Goal: Check status: Check status

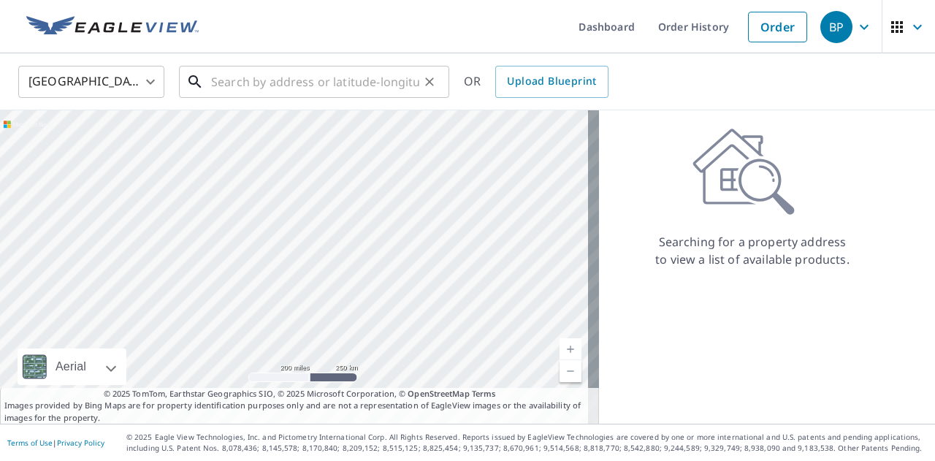
click at [275, 87] on input "text" at bounding box center [315, 81] width 208 height 41
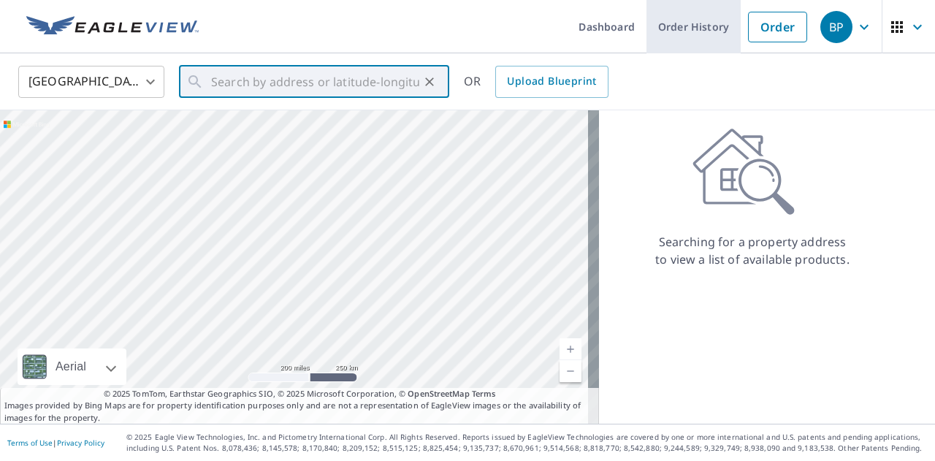
click at [697, 34] on link "Order History" at bounding box center [693, 26] width 94 height 53
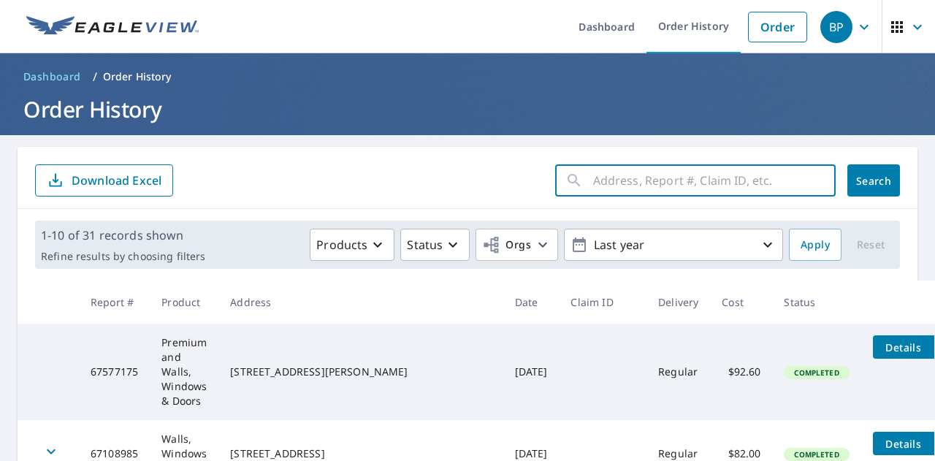
click at [675, 188] on input "text" at bounding box center [714, 180] width 242 height 41
type input "57 sable"
click button "Search" at bounding box center [873, 180] width 53 height 32
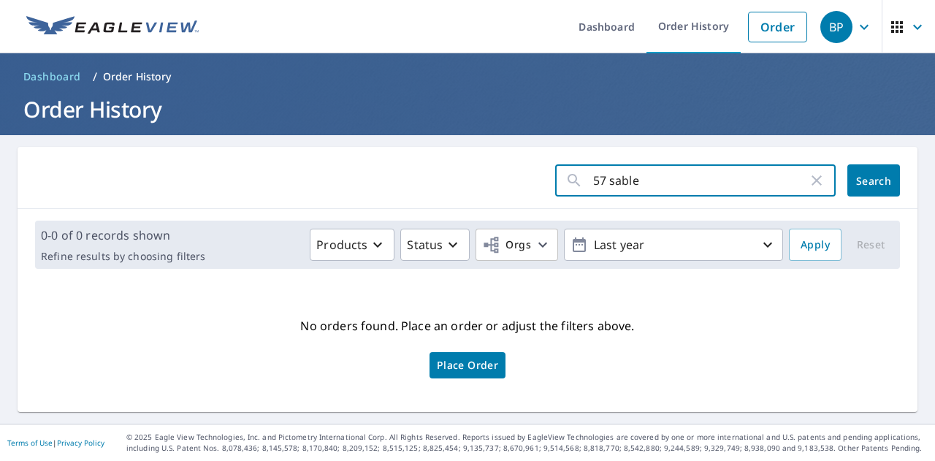
drag, startPoint x: 567, startPoint y: 175, endPoint x: 552, endPoint y: 175, distance: 15.3
click at [555, 175] on div "57 sable ​" at bounding box center [695, 180] width 280 height 32
type input "sable"
click button "Search" at bounding box center [873, 180] width 53 height 32
drag, startPoint x: 632, startPoint y: 182, endPoint x: 832, endPoint y: 198, distance: 200.7
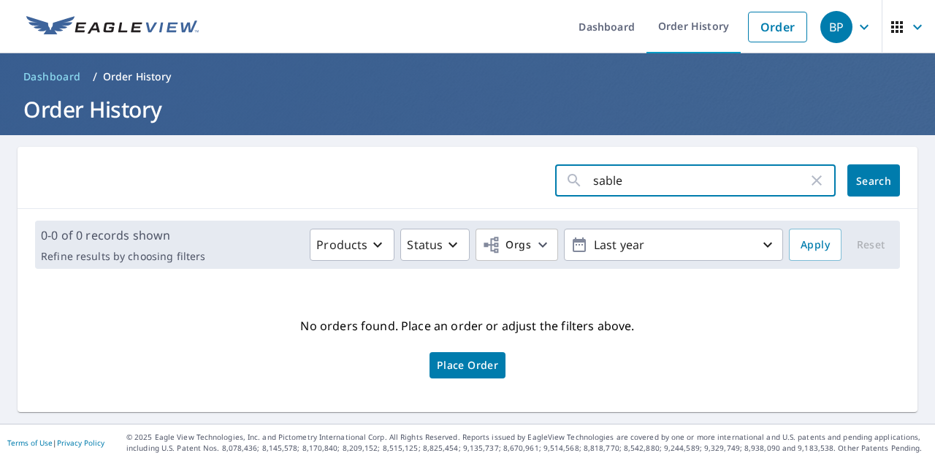
click at [832, 198] on div "sable ​ Search" at bounding box center [468, 178] width 900 height 62
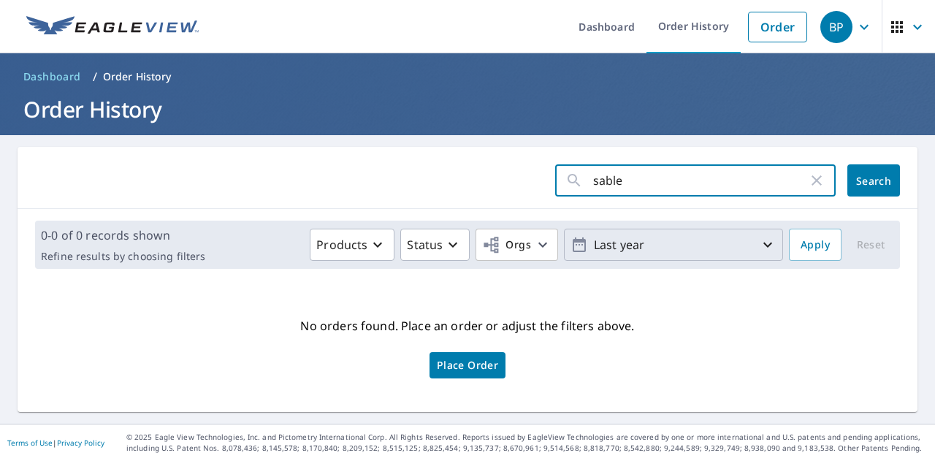
click at [679, 257] on button "Last year" at bounding box center [673, 245] width 219 height 32
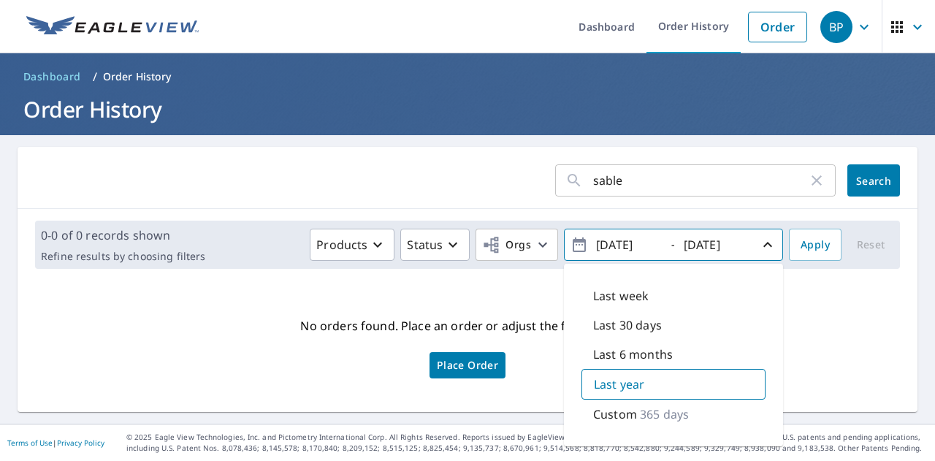
click at [494, 180] on form "sable ​ Search" at bounding box center [467, 180] width 865 height 32
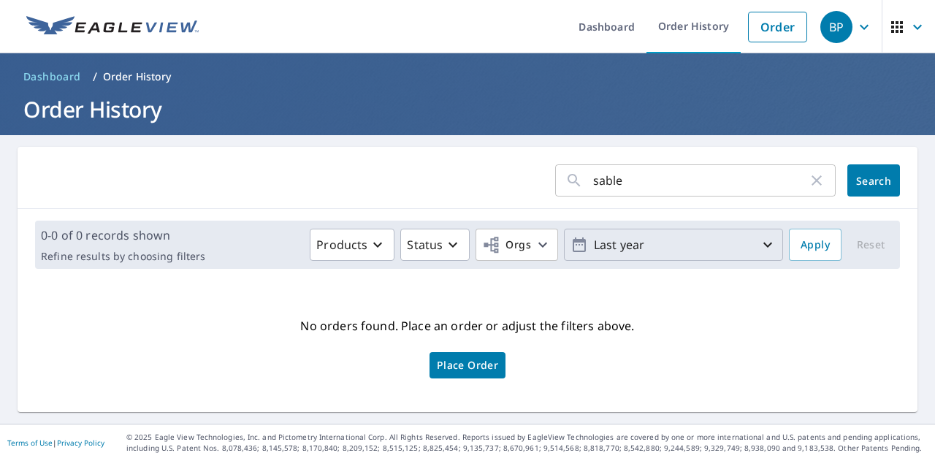
click at [686, 248] on p "Last year" at bounding box center [673, 245] width 171 height 26
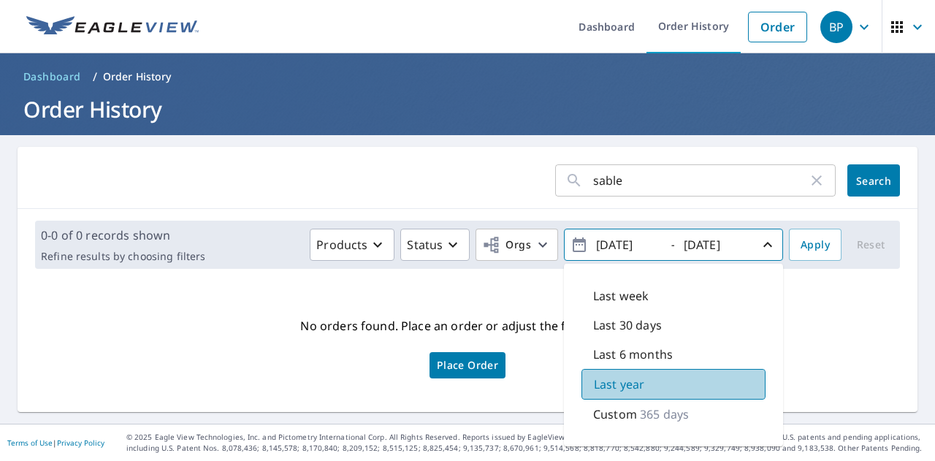
click at [625, 391] on p "Last year" at bounding box center [619, 384] width 50 height 18
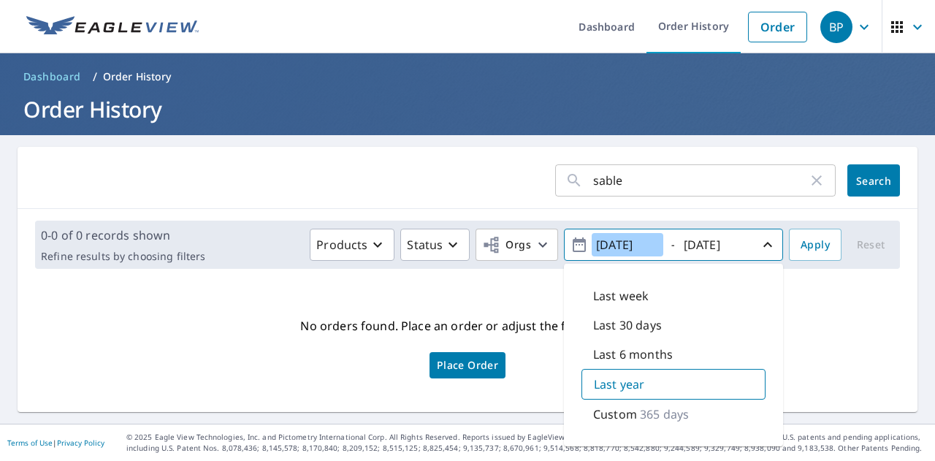
click at [596, 241] on input "[DATE]" at bounding box center [627, 244] width 72 height 23
click at [372, 160] on div "sable ​ Search" at bounding box center [468, 178] width 900 height 62
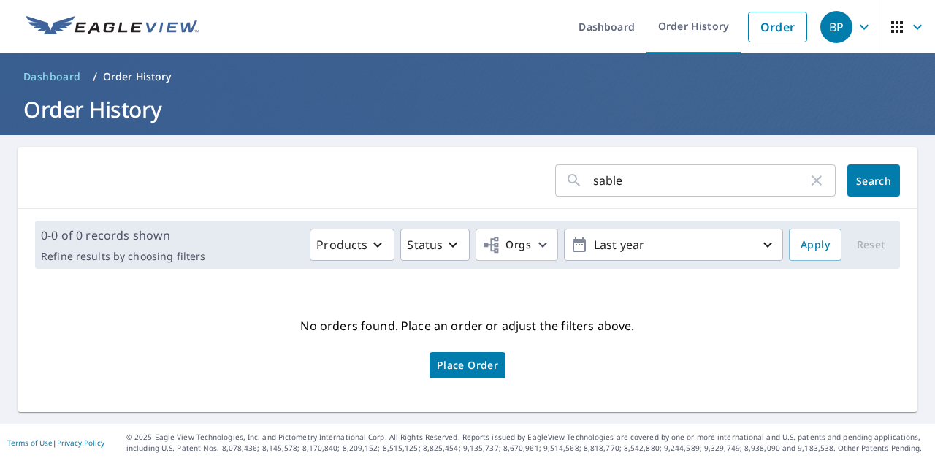
click at [862, 189] on button "Search" at bounding box center [873, 180] width 53 height 32
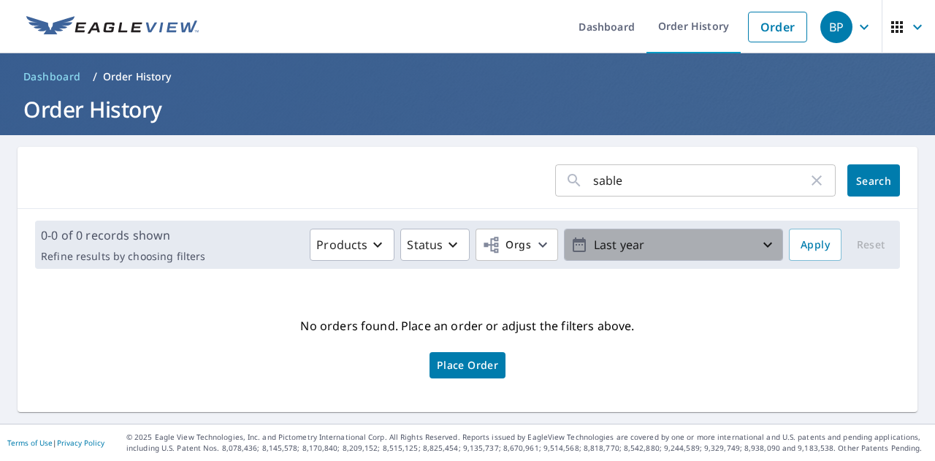
click at [634, 243] on p "Last year" at bounding box center [673, 245] width 171 height 26
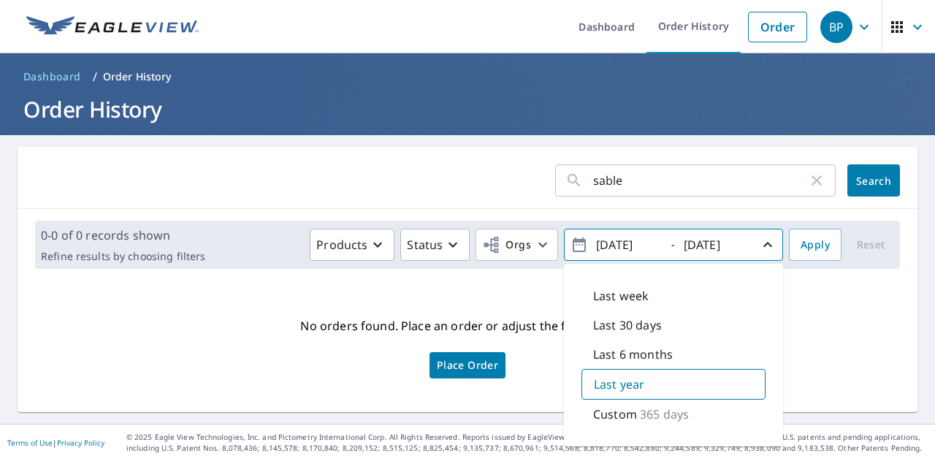
click at [656, 413] on p "365 days" at bounding box center [664, 414] width 49 height 18
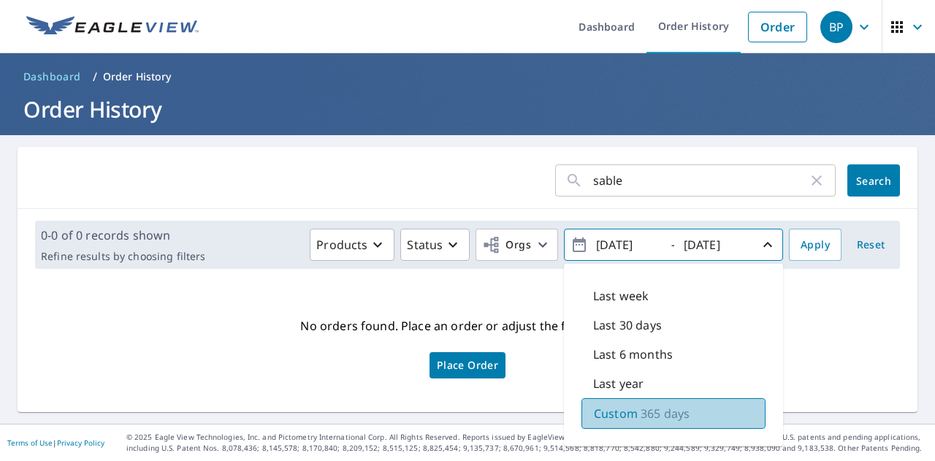
click at [678, 410] on p "365 days" at bounding box center [664, 414] width 49 height 18
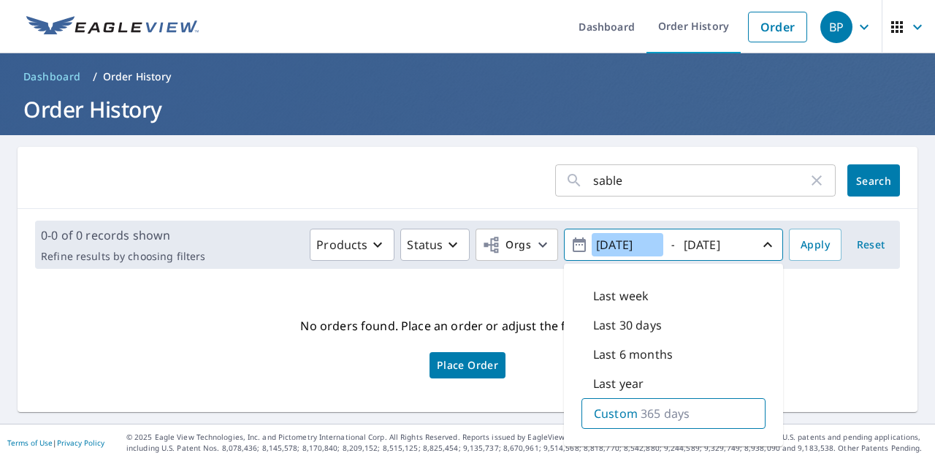
click at [597, 235] on input "[DATE]" at bounding box center [627, 244] width 72 height 23
click at [597, 245] on input "[DATE]" at bounding box center [627, 244] width 72 height 23
click at [603, 242] on input "[DATE]" at bounding box center [627, 244] width 72 height 23
type input "[DATE]"
click at [513, 167] on form "sable ​ Search" at bounding box center [467, 180] width 865 height 32
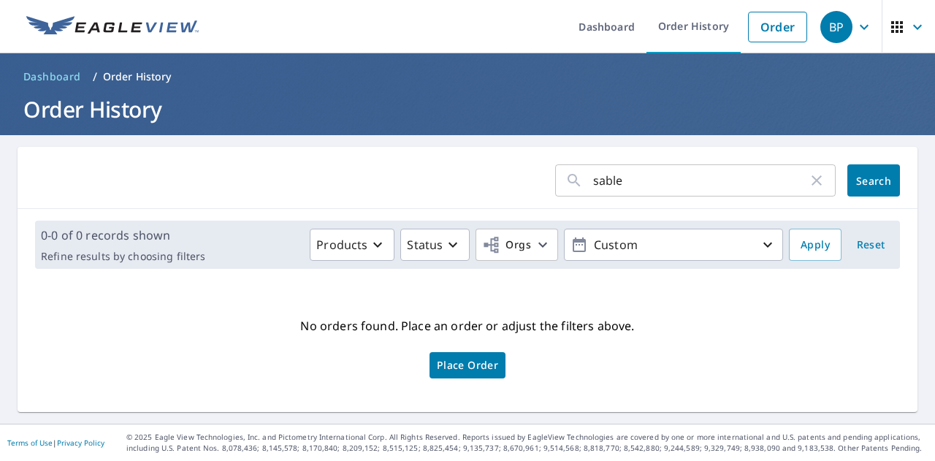
click at [885, 180] on button "Search" at bounding box center [873, 180] width 53 height 32
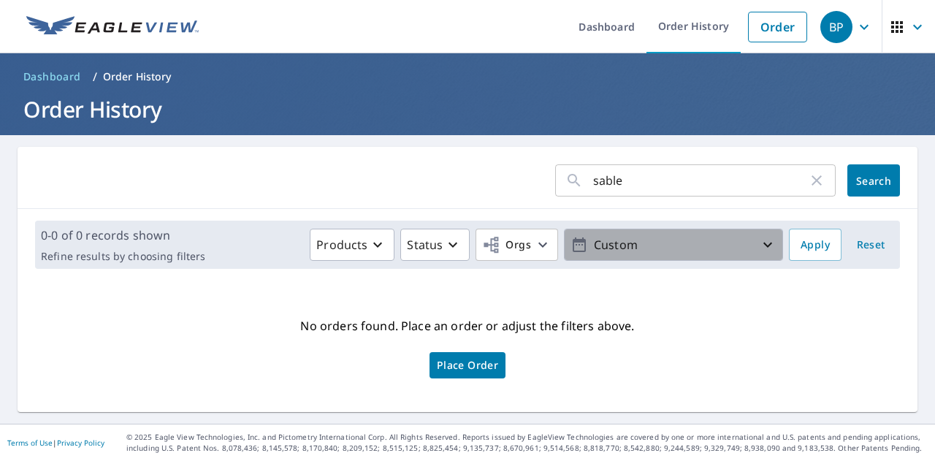
click at [759, 246] on icon "button" at bounding box center [768, 245] width 18 height 18
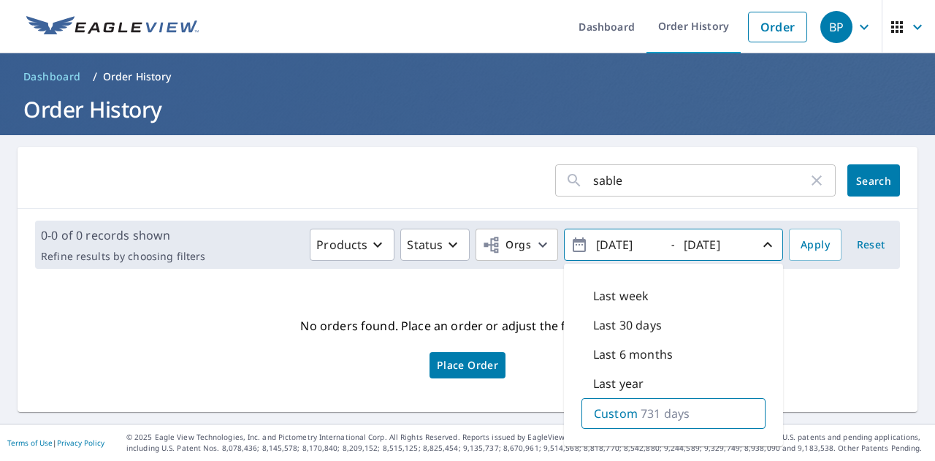
click at [640, 410] on p "731 days" at bounding box center [664, 414] width 49 height 18
click at [610, 237] on input "[DATE]" at bounding box center [627, 244] width 72 height 23
type input "[DATE]"
click at [803, 250] on span "Apply" at bounding box center [814, 245] width 29 height 18
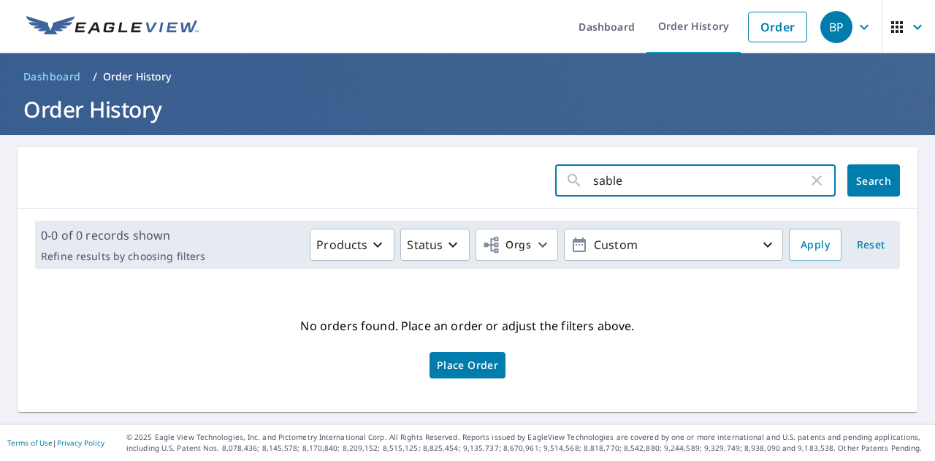
drag, startPoint x: 683, startPoint y: 183, endPoint x: 432, endPoint y: 177, distance: 250.5
click at [434, 181] on form "sable ​ Search" at bounding box center [467, 180] width 865 height 32
type input "sable court"
click button "Search" at bounding box center [873, 180] width 53 height 32
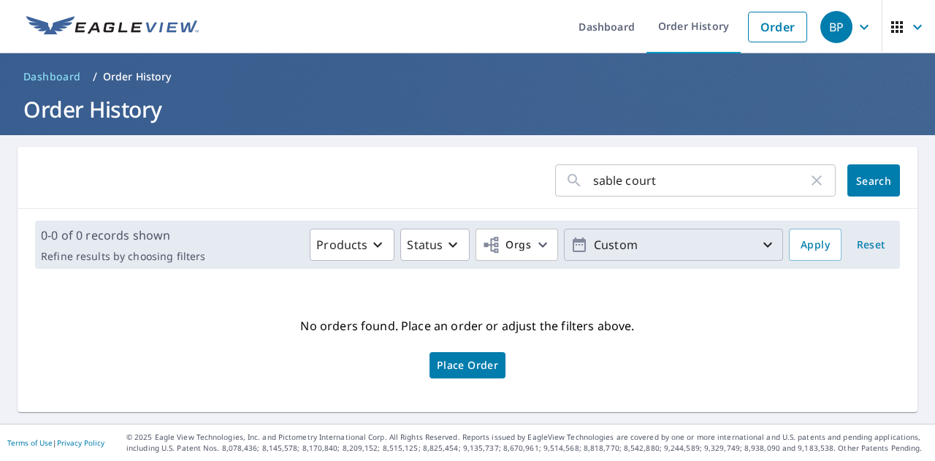
click at [651, 256] on p "Custom" at bounding box center [673, 245] width 171 height 26
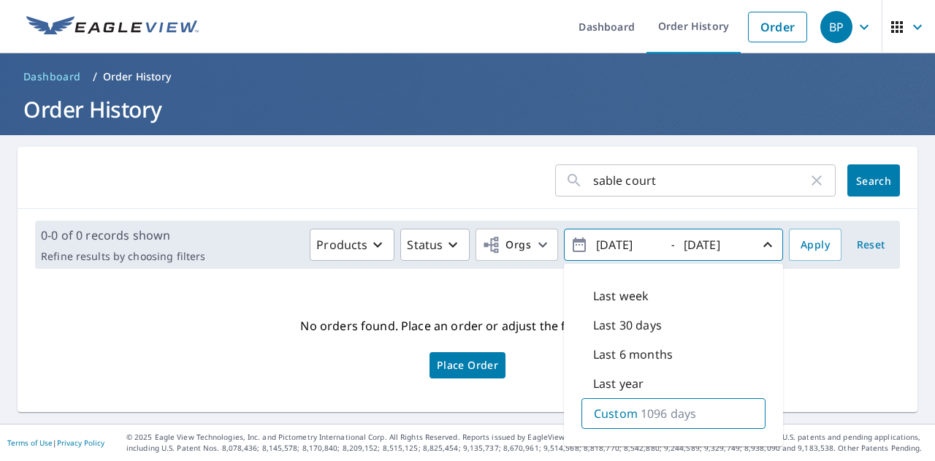
click at [656, 413] on p "1096 days" at bounding box center [667, 414] width 55 height 18
click at [608, 241] on input "[DATE]" at bounding box center [627, 244] width 72 height 23
type input "[DATE]"
click at [813, 249] on span "Apply" at bounding box center [814, 245] width 29 height 18
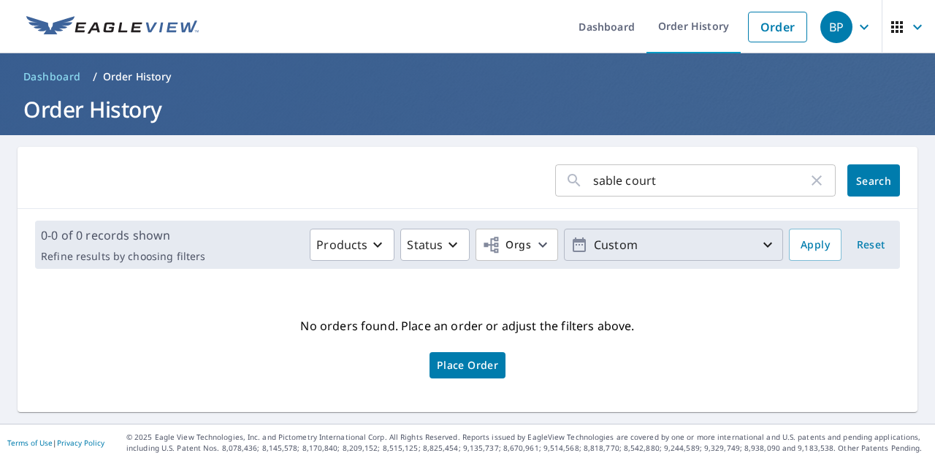
click at [670, 259] on button "Custom" at bounding box center [673, 245] width 219 height 32
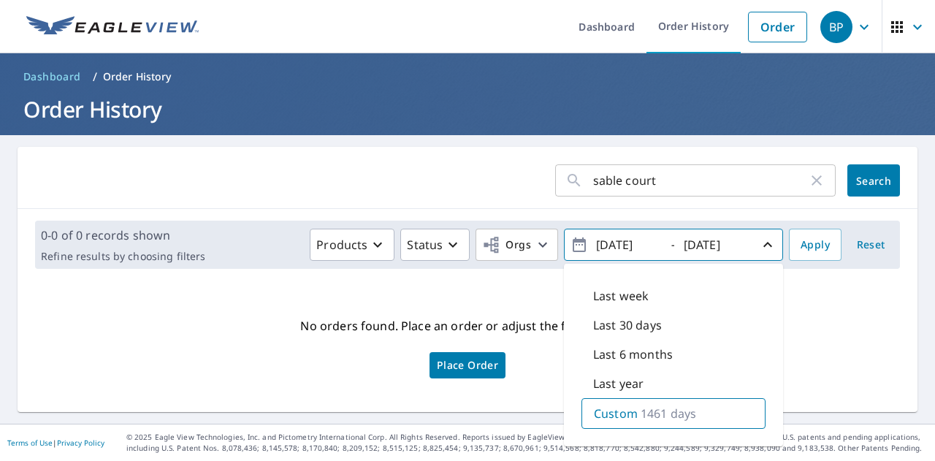
click at [483, 207] on div "sable court ​ Search" at bounding box center [468, 178] width 900 height 62
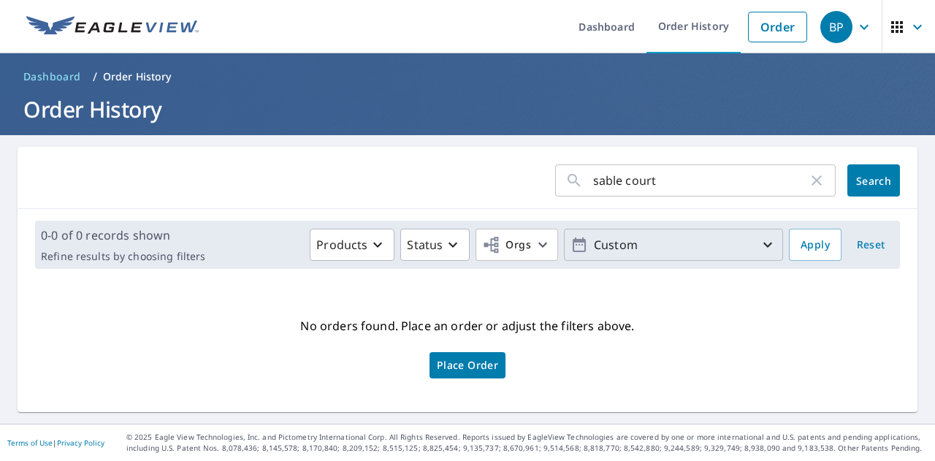
click at [635, 241] on p "Custom" at bounding box center [673, 245] width 171 height 26
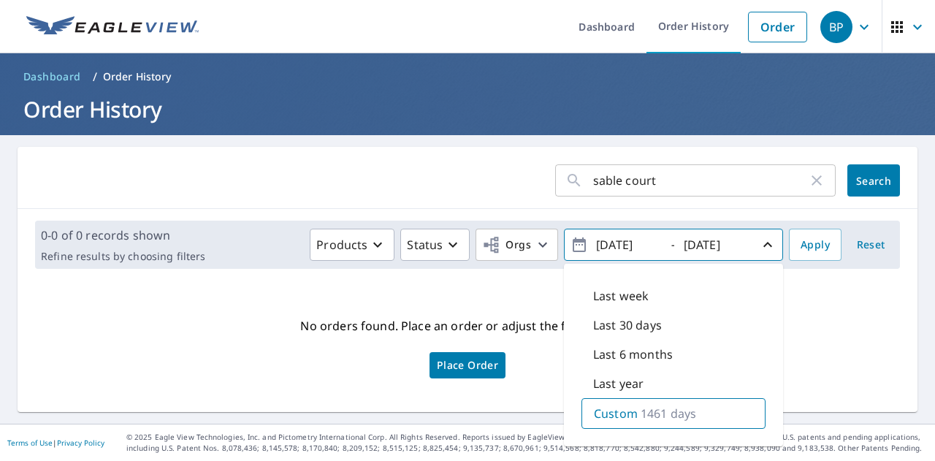
click at [637, 243] on input "[DATE]" at bounding box center [627, 244] width 72 height 23
click at [536, 186] on form "sable court ​ Search" at bounding box center [467, 180] width 865 height 32
